Goal: Navigation & Orientation: Find specific page/section

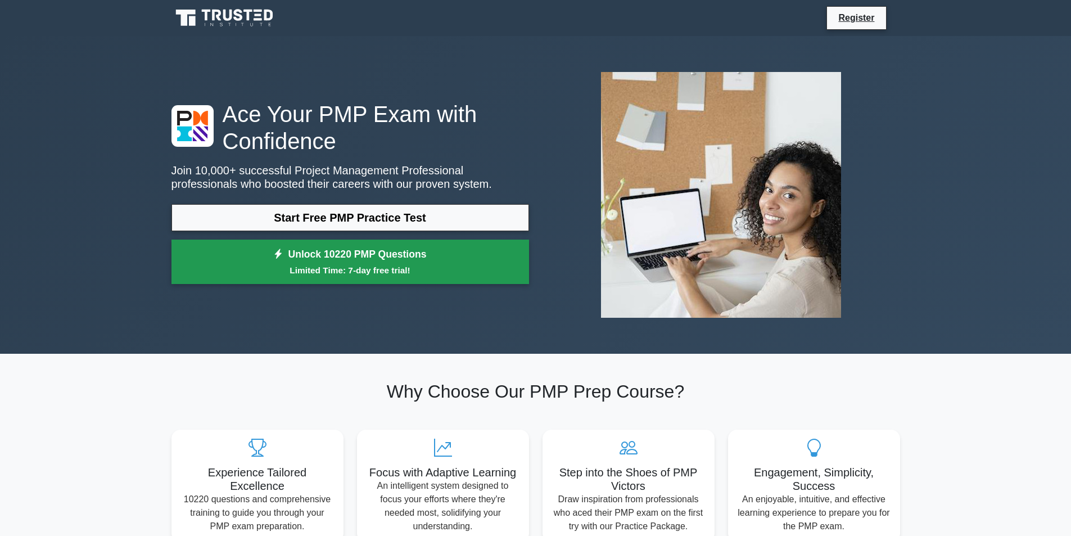
click at [243, 239] on link "Unlock 10220 PMP Questions Limited Time: 7-day free trial!" at bounding box center [350, 261] width 358 height 45
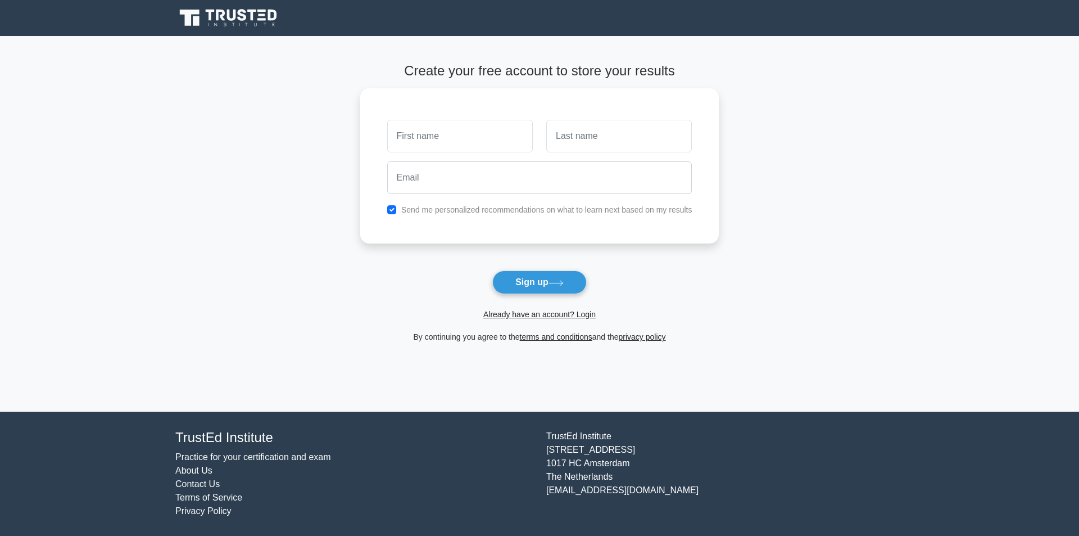
click at [179, 465] on link "About Us" at bounding box center [193, 470] width 37 height 10
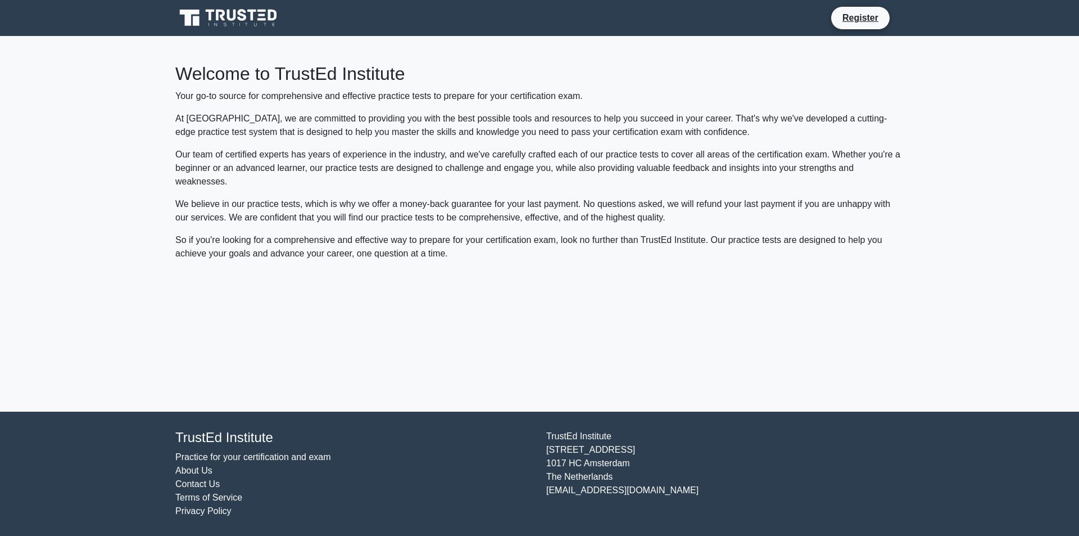
click at [206, 453] on link "Practice for your certification and exam" at bounding box center [253, 457] width 156 height 10
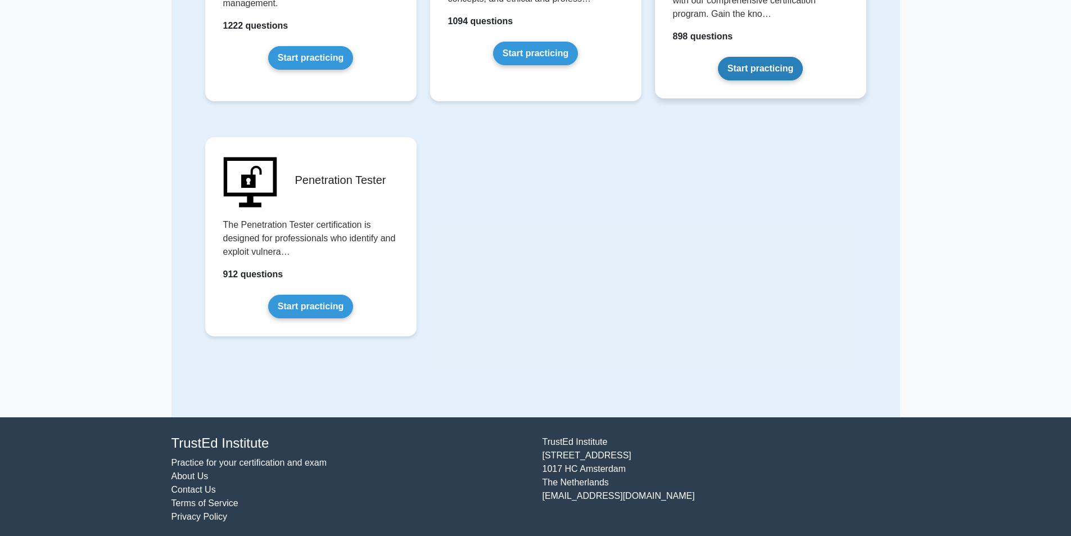
scroll to position [2353, 0]
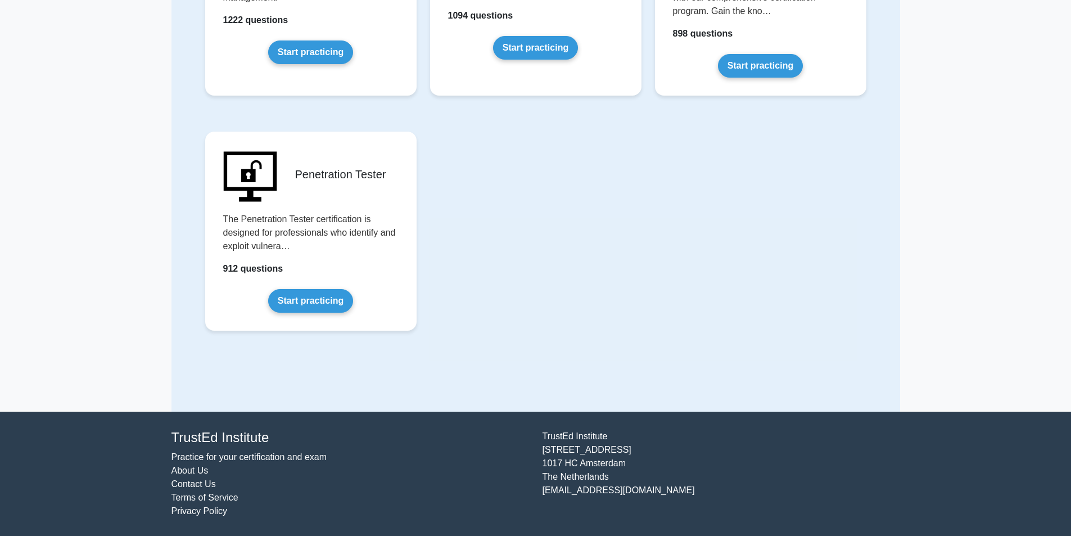
click at [176, 481] on link "Contact Us" at bounding box center [193, 484] width 44 height 10
